Goal: Task Accomplishment & Management: Complete application form

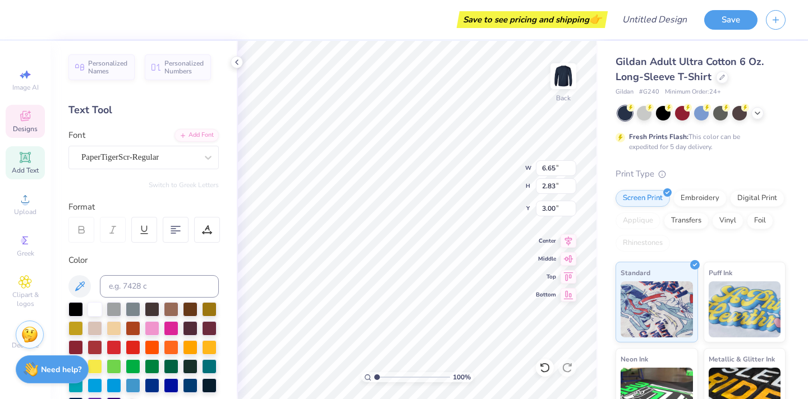
type input "3.00"
type textarea "Alpha Gam"
type input "6.62"
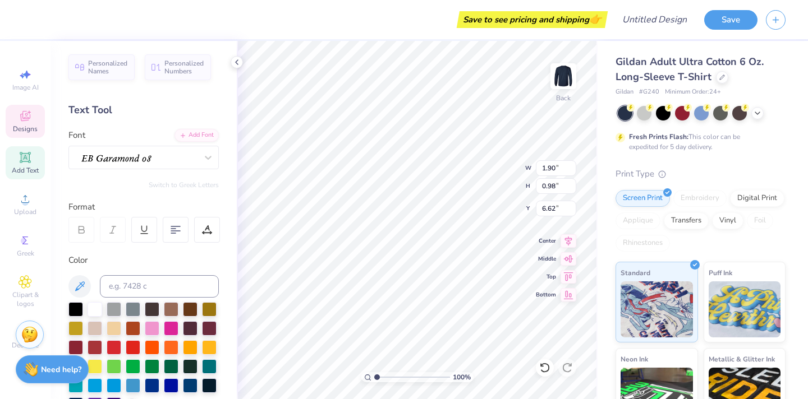
type input "1.11"
type input "1.09"
type input "3.33"
type input "14.27"
type input "3.29"
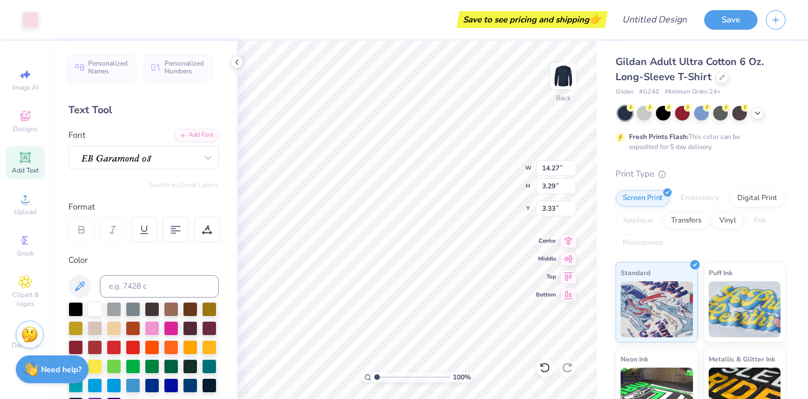
type input "12.78"
type input "2.95"
type input "3.67"
click at [553, 67] on img at bounding box center [563, 76] width 45 height 45
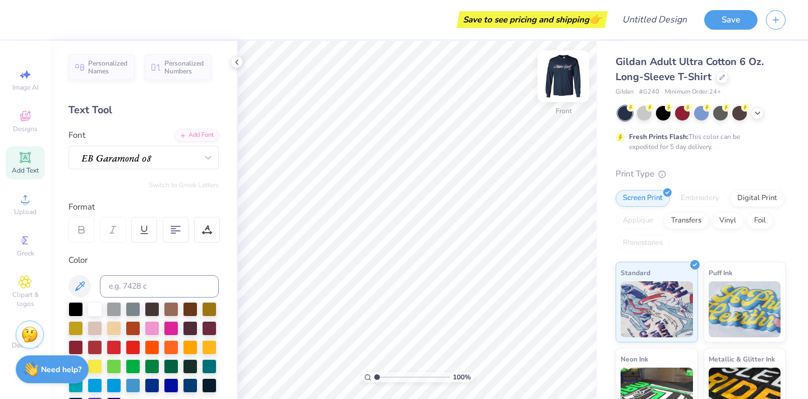
click at [555, 73] on img at bounding box center [563, 76] width 45 height 45
type textarea "1904"
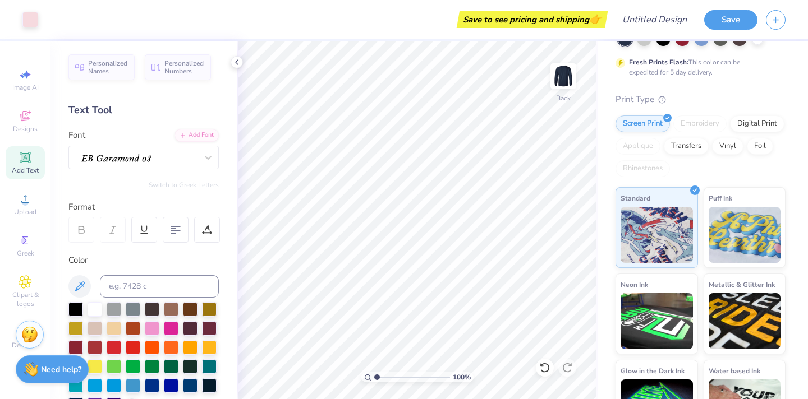
scroll to position [0, 0]
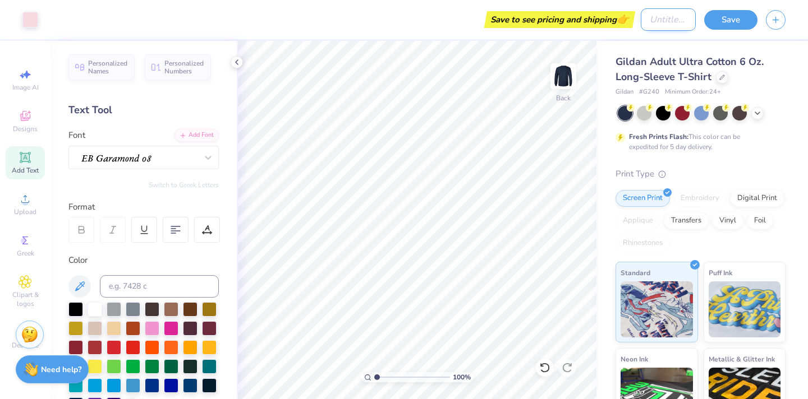
click at [641, 25] on input "Design Title" at bounding box center [668, 19] width 55 height 22
click at [670, 22] on input "Sweaty Set" at bounding box center [668, 19] width 55 height 22
type input "Sweat Set"
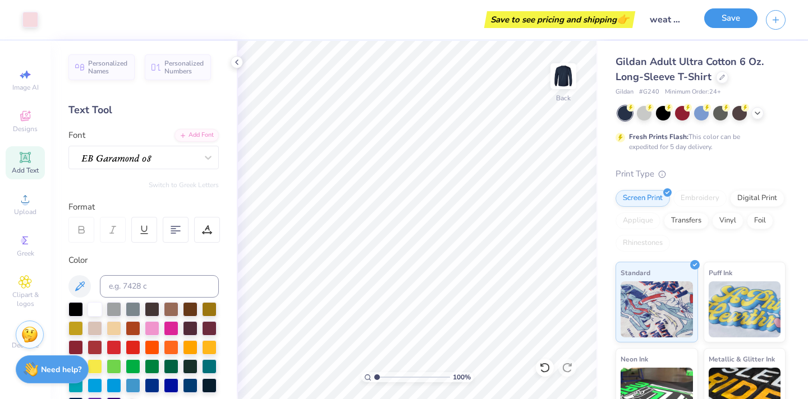
click at [713, 23] on button "Save" at bounding box center [730, 18] width 53 height 20
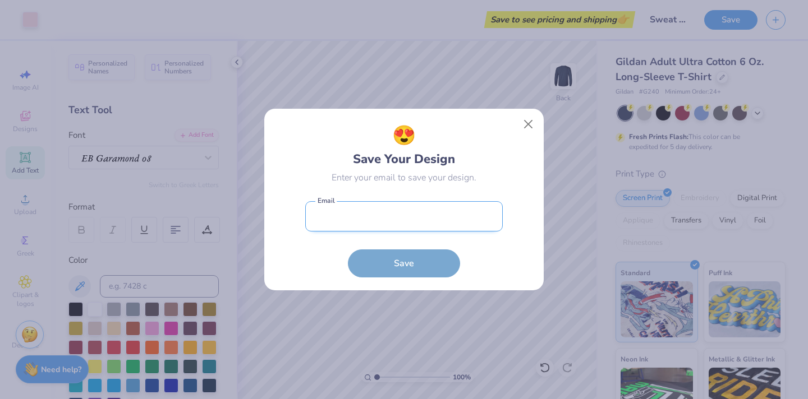
click at [472, 224] on input "email" at bounding box center [403, 216] width 197 height 31
type input "[EMAIL_ADDRESS][DOMAIN_NAME]"
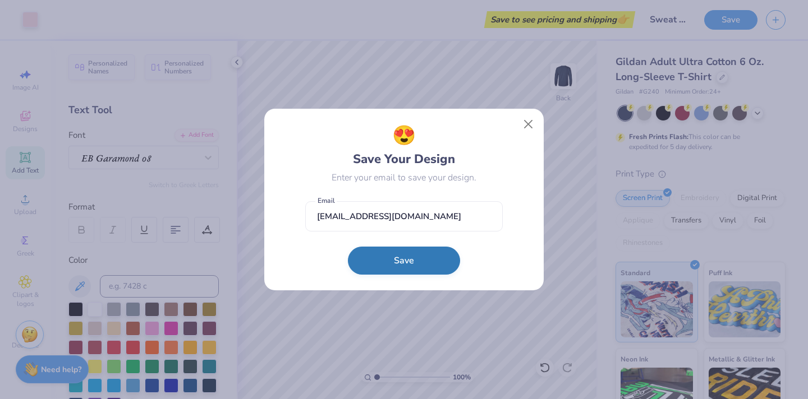
click at [416, 266] on button "Save" at bounding box center [404, 261] width 112 height 28
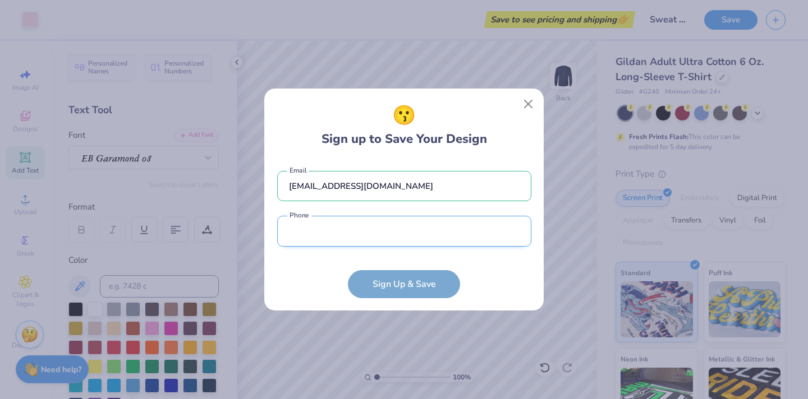
click at [401, 225] on input "tel" at bounding box center [404, 231] width 254 height 31
type input "[PHONE_NUMBER]"
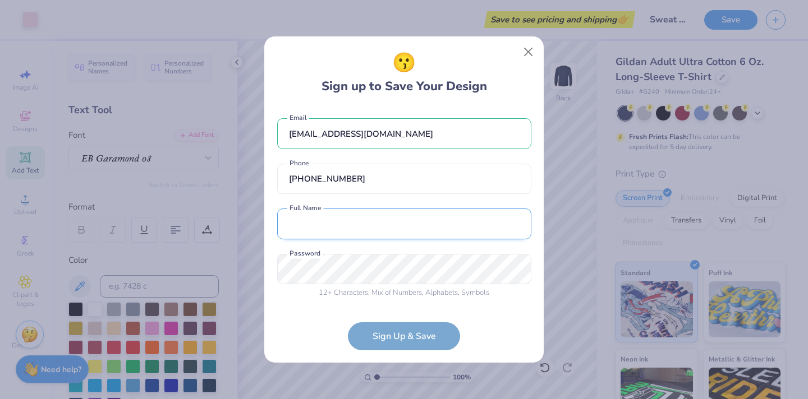
click at [389, 217] on input "text" at bounding box center [404, 224] width 254 height 31
type input "[PERSON_NAME]"
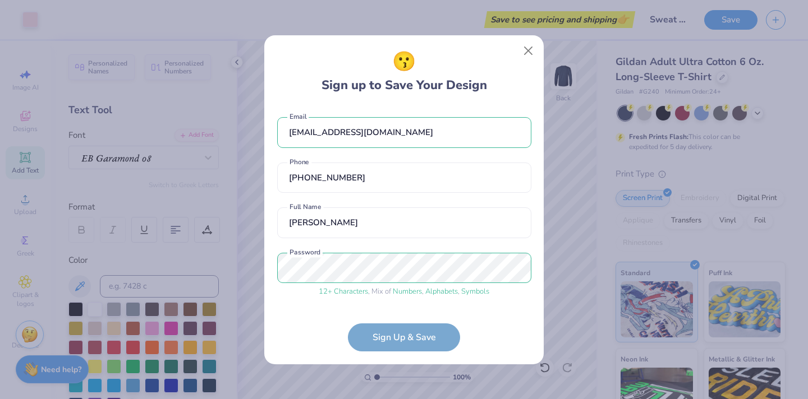
scroll to position [40, 0]
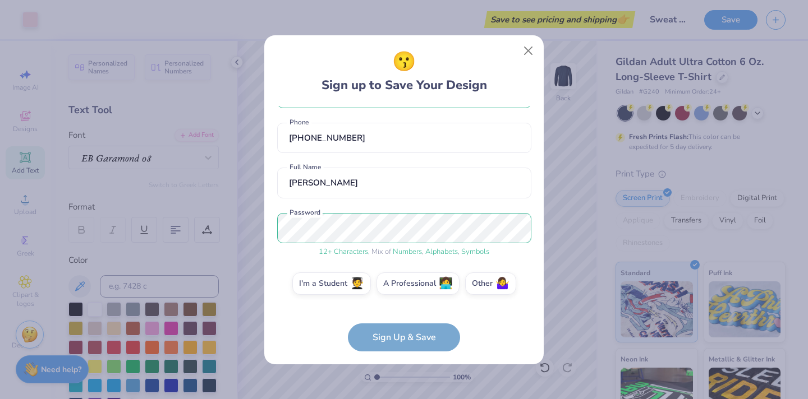
click at [417, 339] on form "[EMAIL_ADDRESS][DOMAIN_NAME] Email [PHONE_NUMBER] Phone [PERSON_NAME] Full Name…" at bounding box center [404, 229] width 254 height 246
click at [344, 284] on label "I'm a Student 🧑‍🎓" at bounding box center [331, 282] width 79 height 22
click at [401, 323] on input "I'm a Student 🧑‍🎓" at bounding box center [404, 326] width 7 height 7
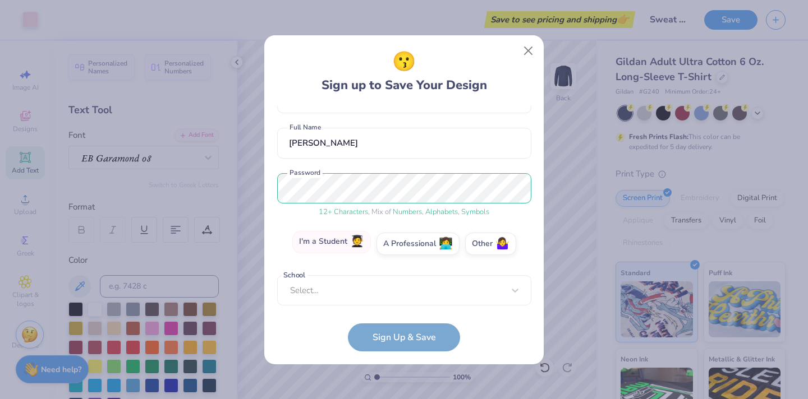
click at [343, 247] on label "I'm a Student 🧑‍🎓" at bounding box center [331, 242] width 79 height 22
click at [401, 323] on input "I'm a Student 🧑‍🎓" at bounding box center [404, 326] width 7 height 7
click at [342, 295] on div "Select..." at bounding box center [404, 290] width 254 height 31
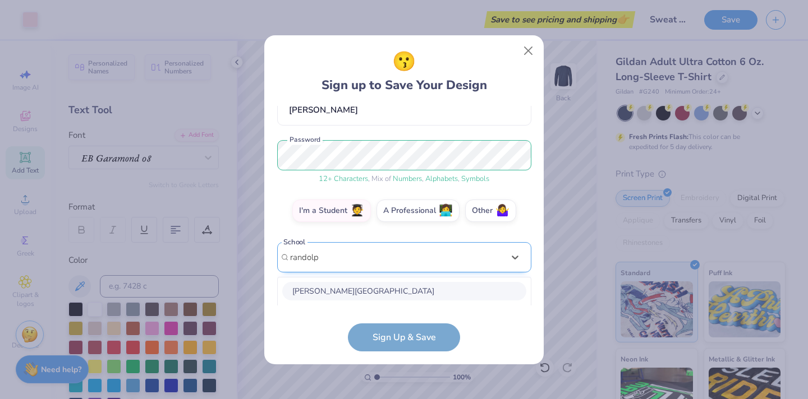
scroll to position [254, 0]
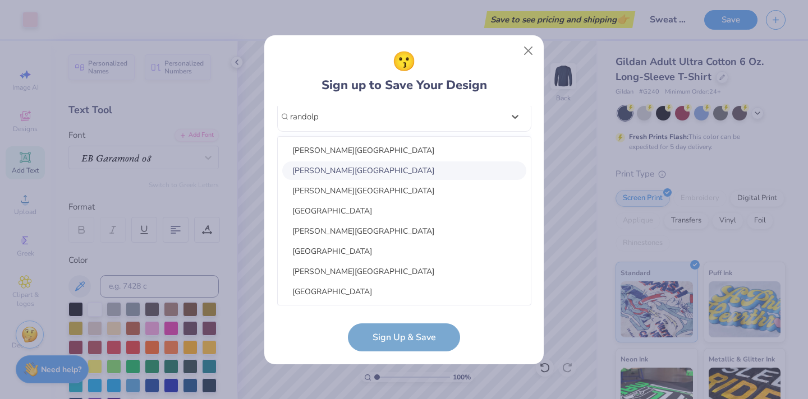
click at [385, 162] on div "[PERSON_NAME][GEOGRAPHIC_DATA]" at bounding box center [404, 171] width 244 height 19
type input "randolp"
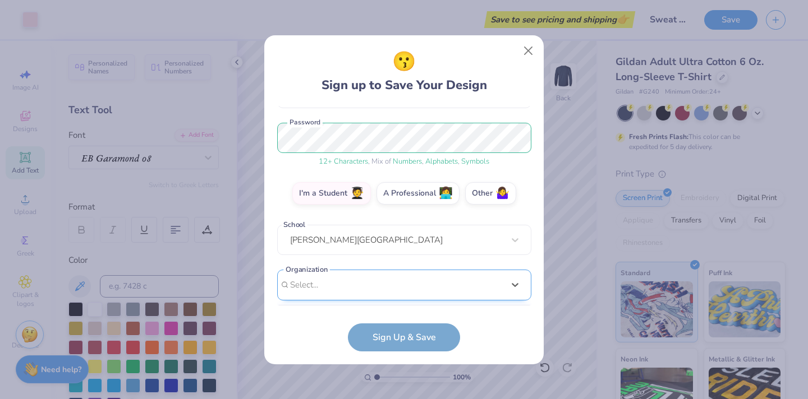
click at [378, 289] on div "option focused, 1 of 15. 15 results available. Use Up and Down to choose option…" at bounding box center [404, 372] width 254 height 205
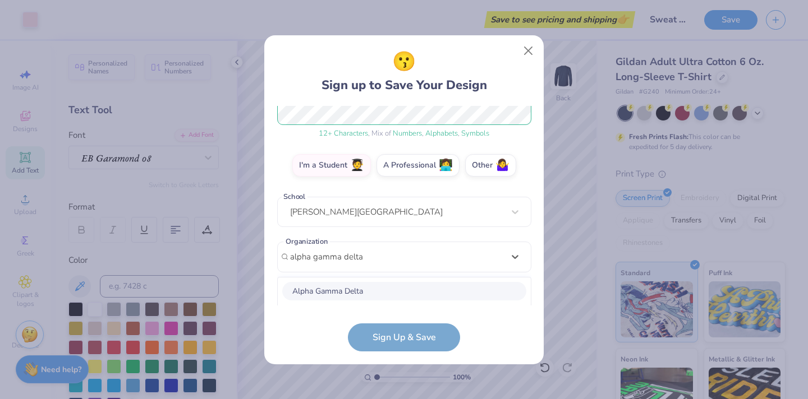
scroll to position [298, 0]
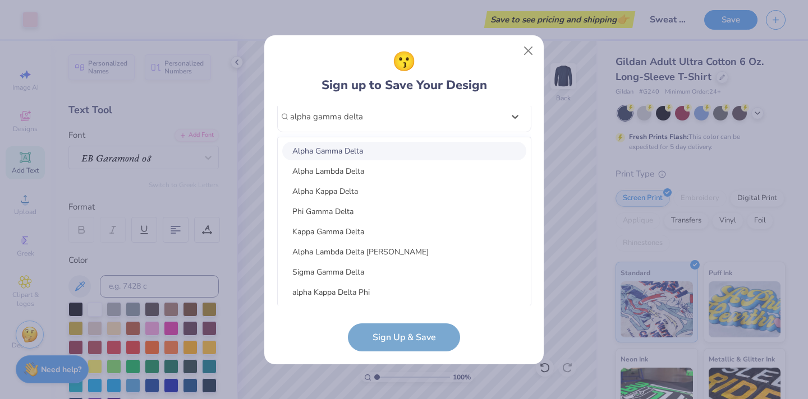
click at [404, 146] on div "Alpha Gamma Delta" at bounding box center [404, 151] width 244 height 19
type input "alpha gamma delta"
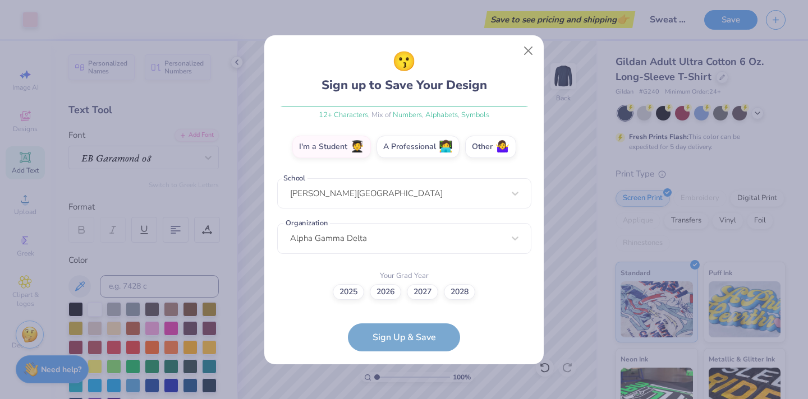
scroll to position [176, 0]
click at [355, 298] on label "2025" at bounding box center [348, 291] width 31 height 16
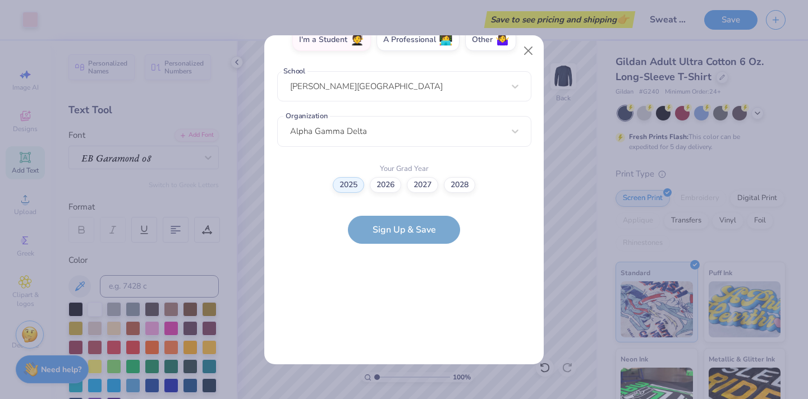
scroll to position [0, 0]
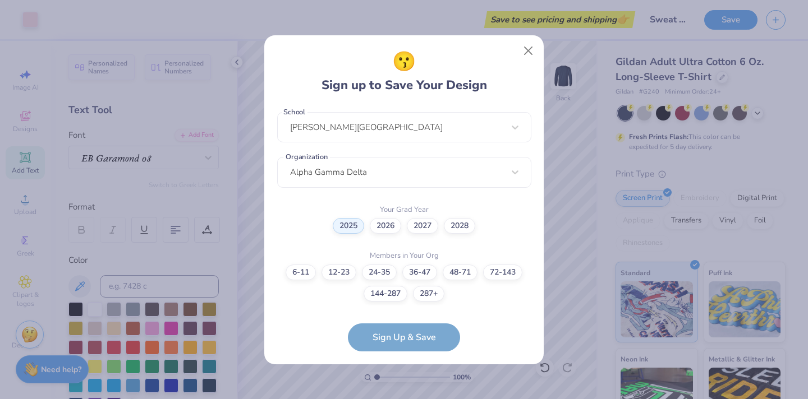
click at [355, 297] on div "😗 Sign up to Save Your Design [EMAIL_ADDRESS][DOMAIN_NAME] Email [PHONE_NUMBER]…" at bounding box center [403, 199] width 279 height 329
click at [383, 229] on label "2026" at bounding box center [385, 225] width 31 height 16
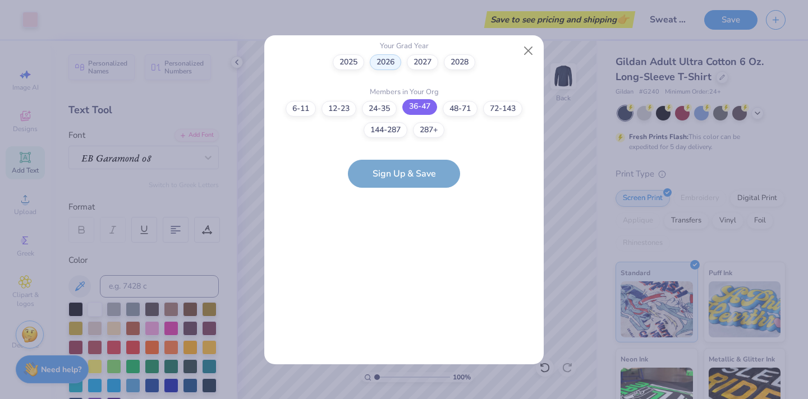
click at [420, 109] on label "36-47" at bounding box center [419, 107] width 35 height 16
click at [408, 358] on input "36-47" at bounding box center [404, 361] width 7 height 7
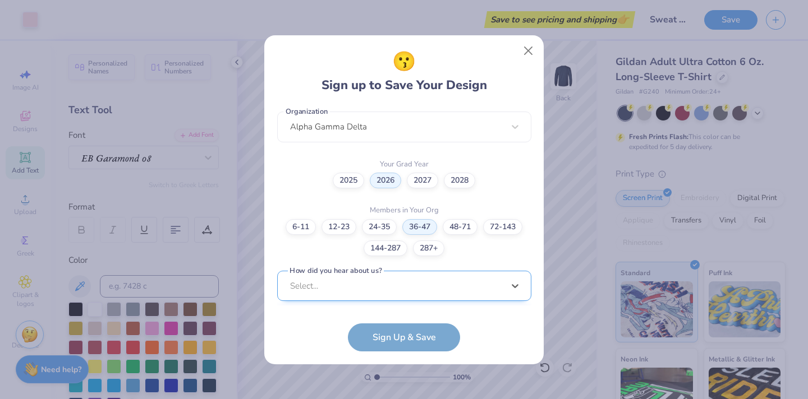
click at [374, 289] on div "option Word of Mouth focused, 8 of 15. 15 results available. Use Up and Down to…" at bounding box center [404, 373] width 254 height 205
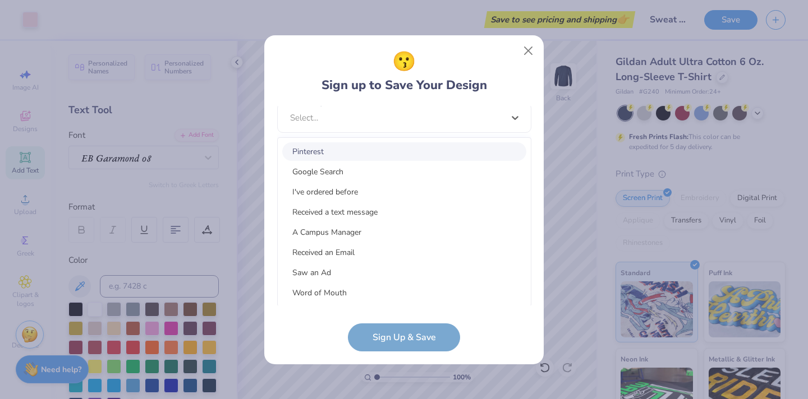
click at [419, 158] on div "Pinterest" at bounding box center [404, 151] width 244 height 19
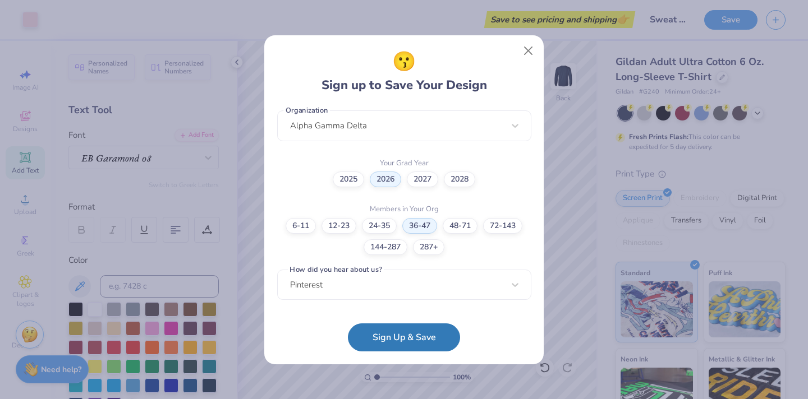
scroll to position [288, 0]
click at [390, 341] on button "Sign Up & Save" at bounding box center [404, 335] width 112 height 28
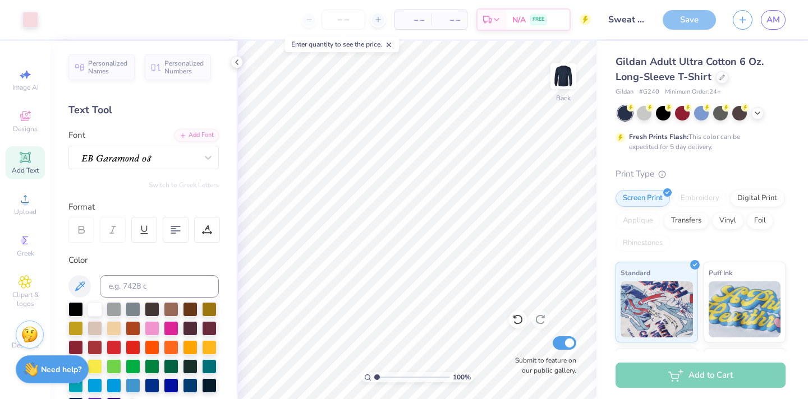
click at [599, 176] on div "Gildan Adult Ultra Cotton 6 Oz. Long-Sleeve T-Shirt Gildan # G240 Minimum Order…" at bounding box center [702, 278] width 210 height 475
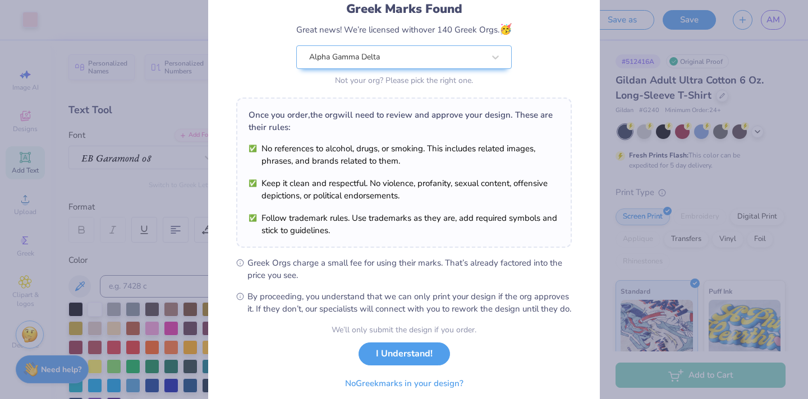
scroll to position [126, 0]
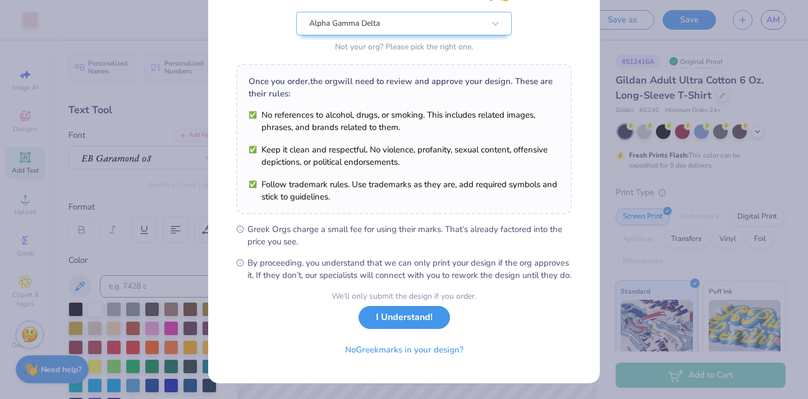
click at [397, 314] on button "I Understand!" at bounding box center [403, 317] width 91 height 23
